Goal: Task Accomplishment & Management: Complete application form

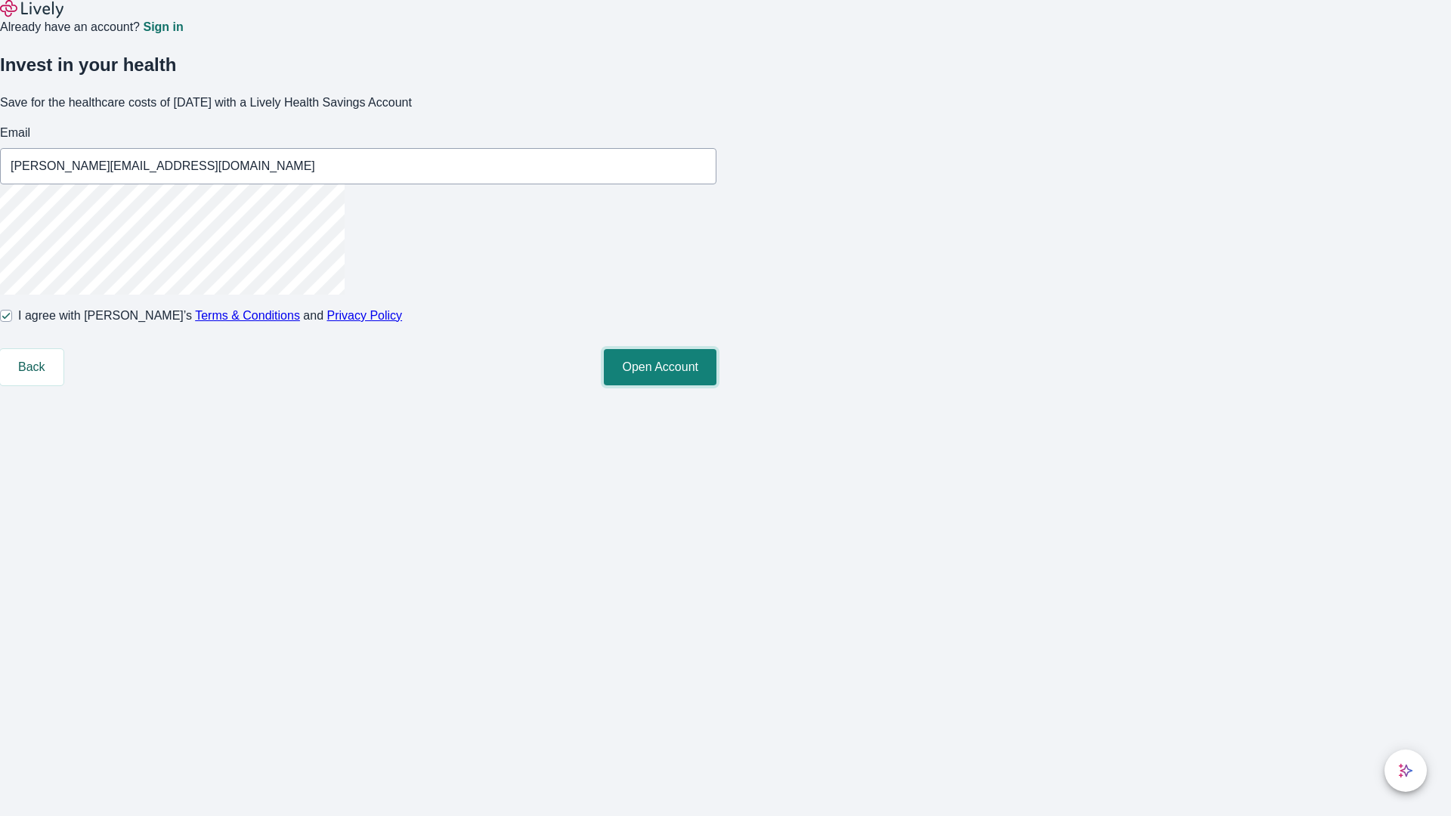
click at [716, 385] on button "Open Account" at bounding box center [660, 367] width 113 height 36
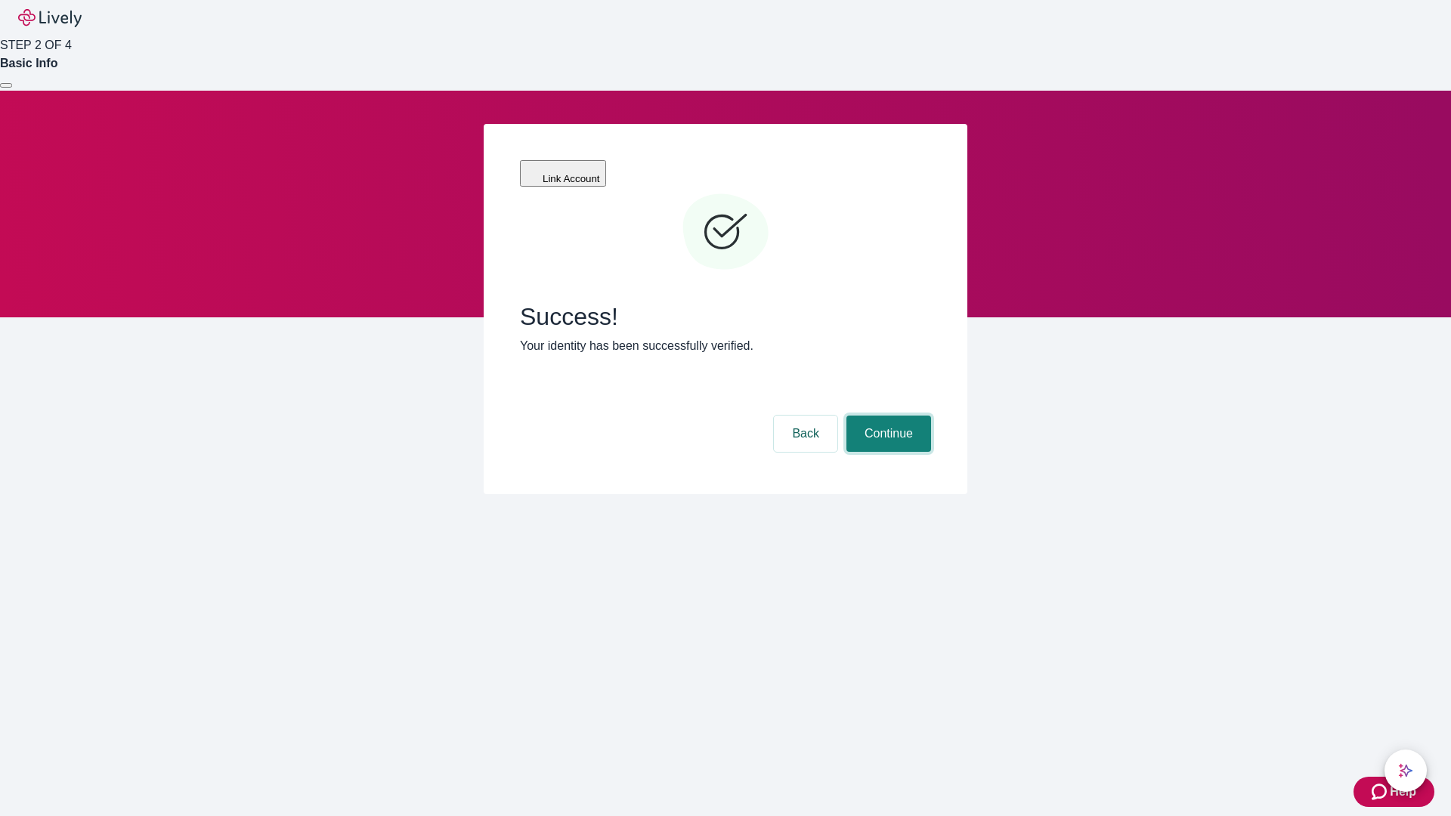
click at [887, 416] on button "Continue" at bounding box center [888, 434] width 85 height 36
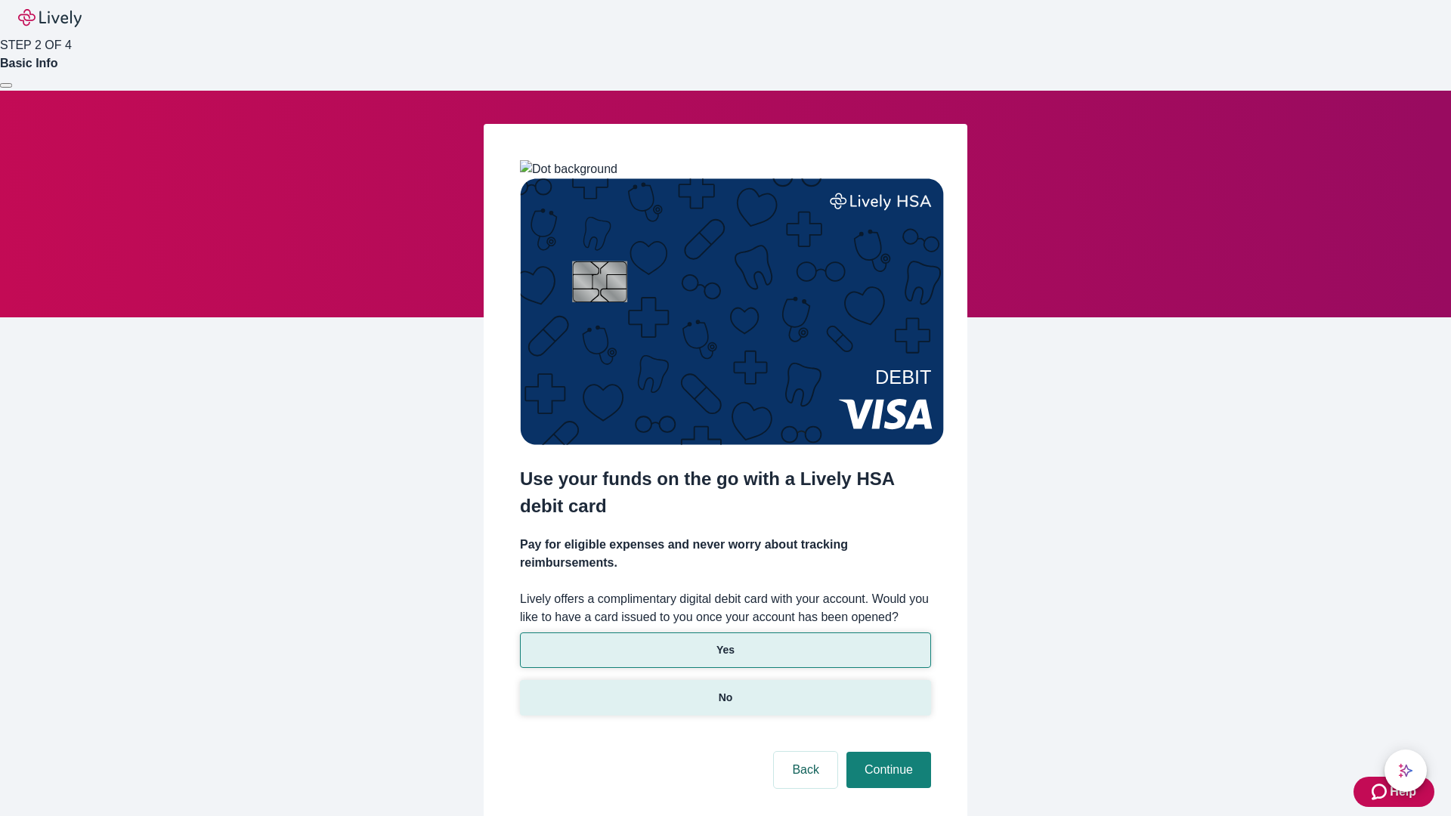
click at [725, 690] on p "No" at bounding box center [726, 698] width 14 height 16
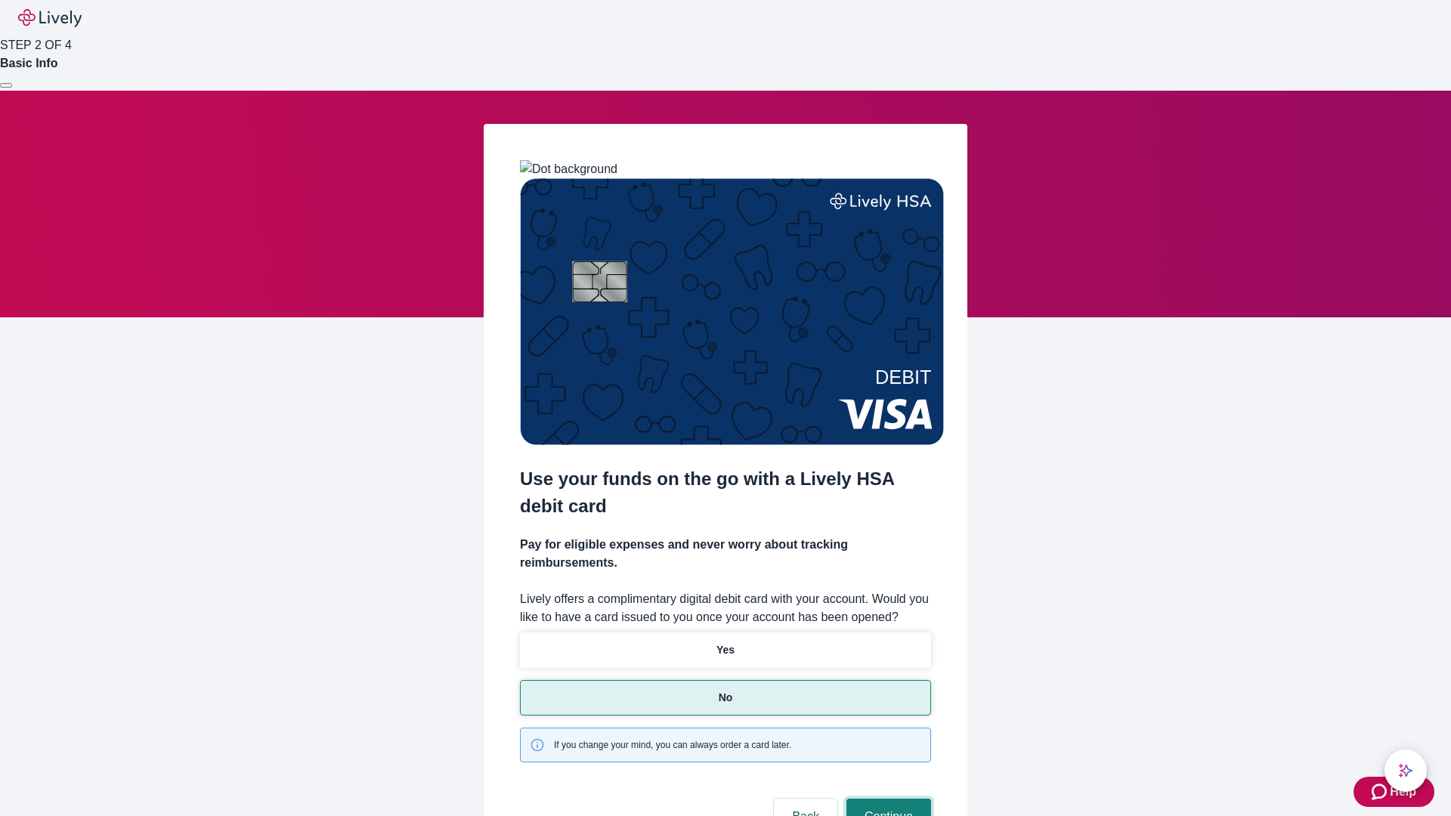
click at [887, 799] on button "Continue" at bounding box center [888, 817] width 85 height 36
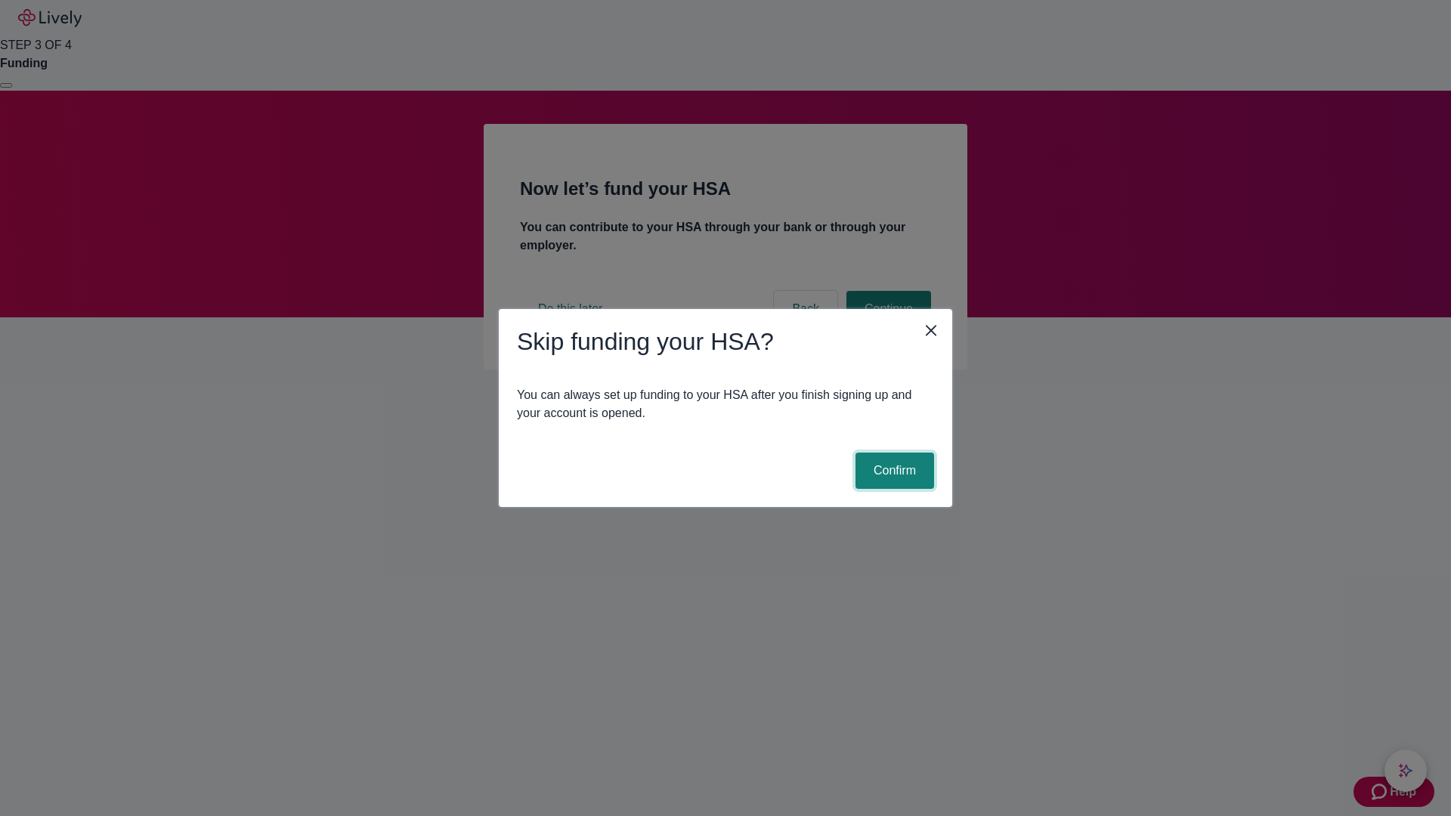
click at [893, 471] on button "Confirm" at bounding box center [895, 471] width 79 height 36
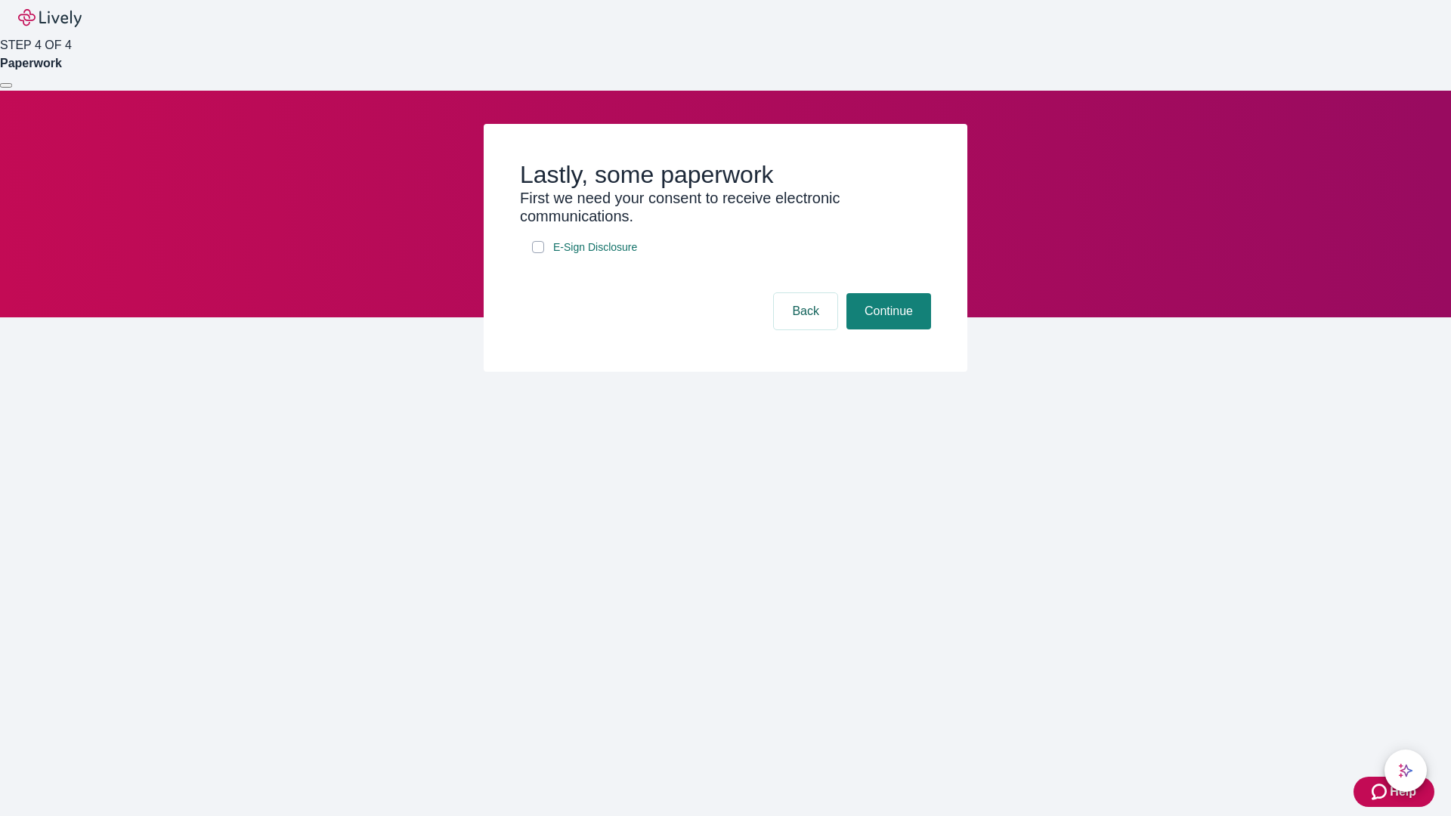
click at [538, 253] on input "E-Sign Disclosure" at bounding box center [538, 247] width 12 height 12
checkbox input "true"
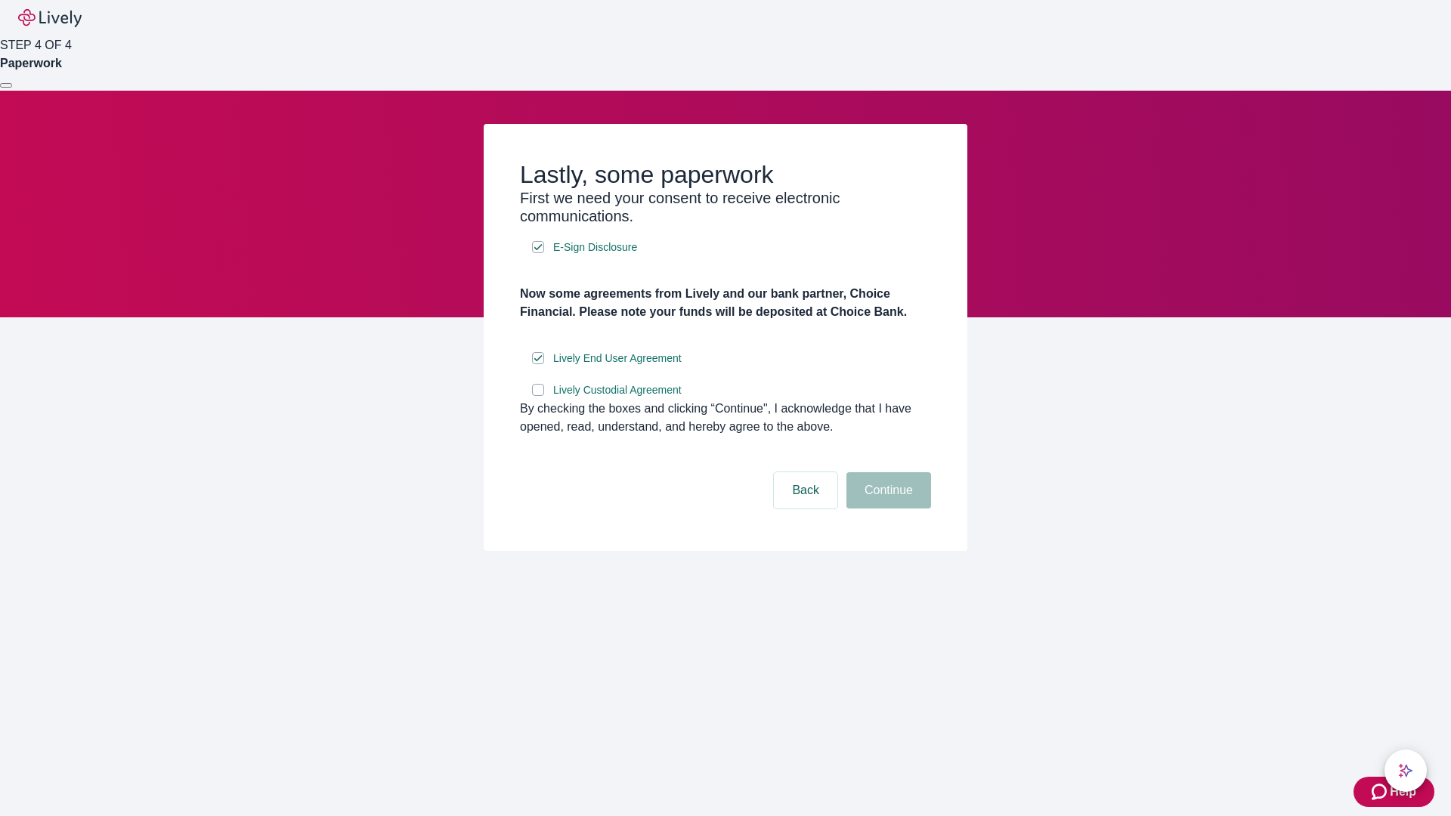
click at [538, 396] on input "Lively Custodial Agreement" at bounding box center [538, 390] width 12 height 12
checkbox input "true"
click at [887, 509] on button "Continue" at bounding box center [888, 490] width 85 height 36
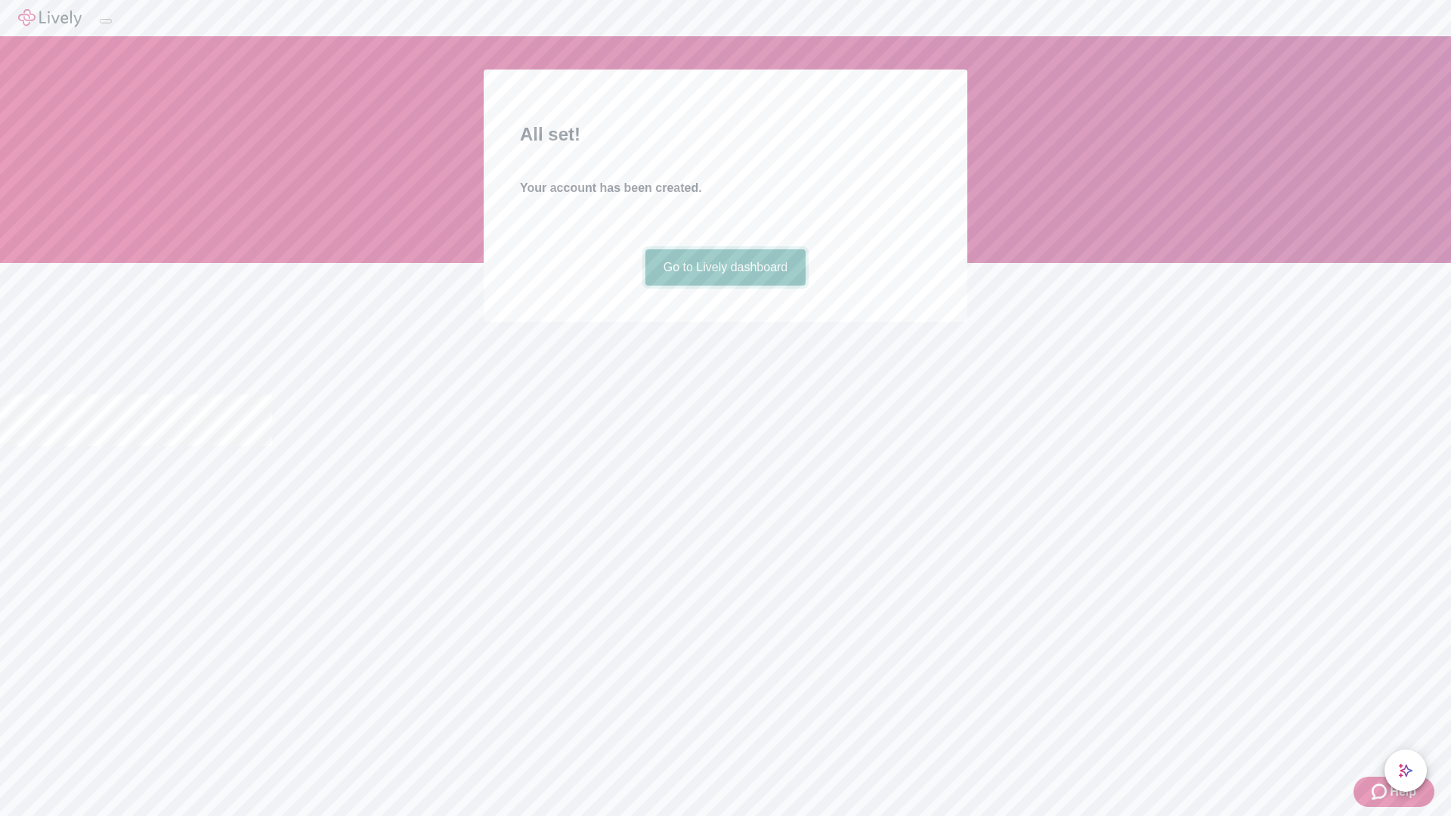
click at [725, 286] on link "Go to Lively dashboard" at bounding box center [725, 267] width 161 height 36
